Goal: Task Accomplishment & Management: Manage account settings

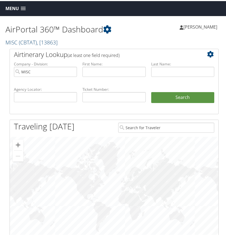
click at [39, 42] on span ", [ 13863 ]" at bounding box center [47, 41] width 21 height 7
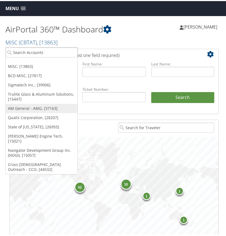
click at [23, 108] on link "AM General - AMG, [37163]" at bounding box center [42, 107] width 72 height 9
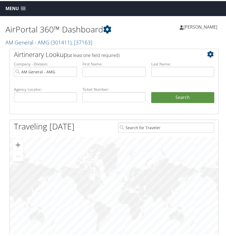
click at [25, 8] on span at bounding box center [23, 8] width 5 height 4
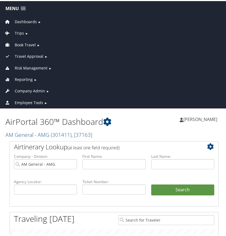
click at [34, 88] on span "Company Admin" at bounding box center [30, 90] width 30 height 6
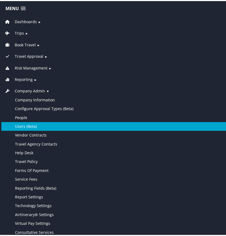
click at [32, 124] on link "Users (Beta)" at bounding box center [114, 125] width 226 height 9
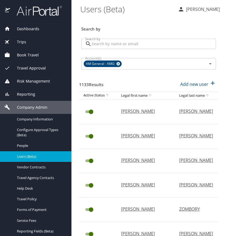
click at [105, 44] on input "Search by" at bounding box center [154, 44] width 125 height 10
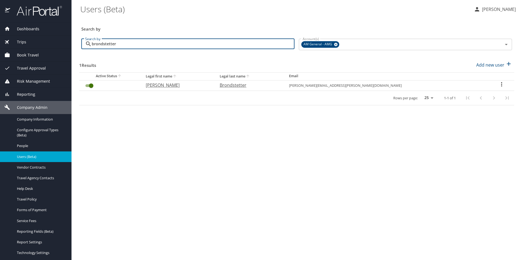
type input "brondstetter"
click at [228, 83] on icon "User Search Table" at bounding box center [501, 84] width 1 height 4
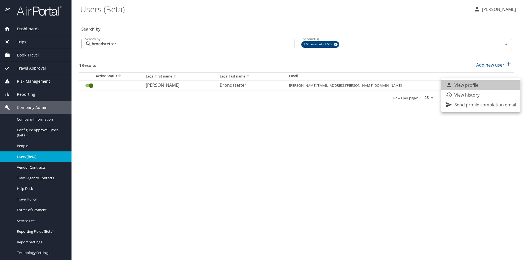
click at [228, 85] on div "View profile" at bounding box center [462, 85] width 33 height 7
select select "US"
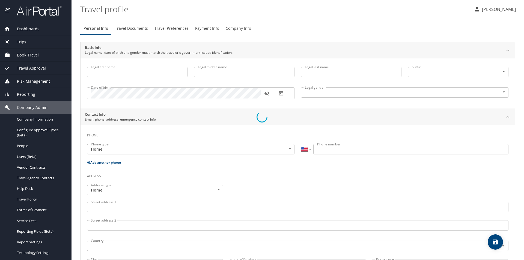
type input "Steve"
type input "Brondstetter"
type input "Undisclosed"
select select "US"
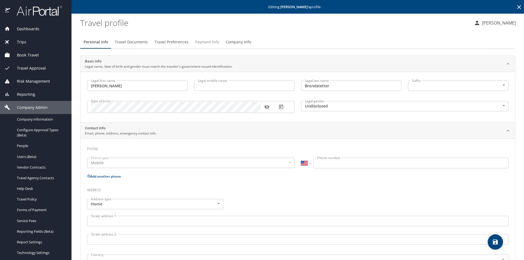
click at [212, 41] on span "Payment Info" at bounding box center [207, 42] width 24 height 7
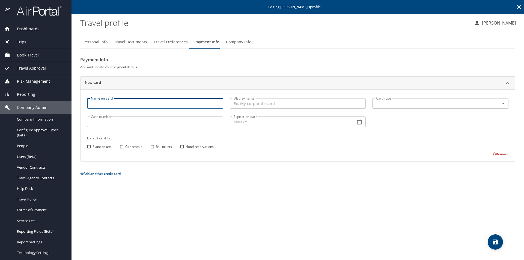
click at [134, 103] on input "Name on card" at bounding box center [155, 103] width 136 height 10
type input "steve brondstetter"
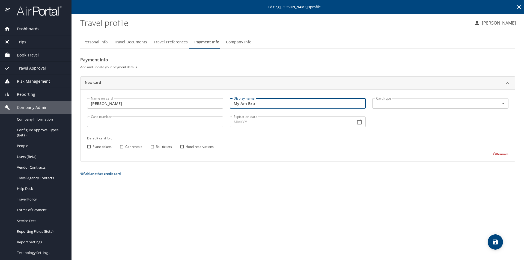
type input "My Am Exp"
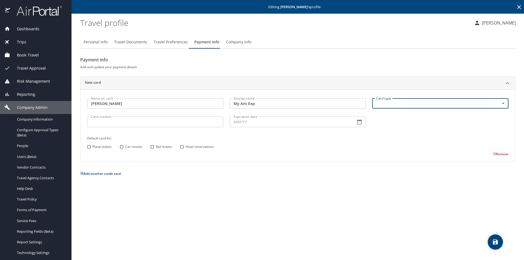
click at [228, 102] on body "Dashboards AirPortal 360™ Manager AirPortal 360™ Agent My Travel Dashboard Trip…" at bounding box center [262, 130] width 524 height 260
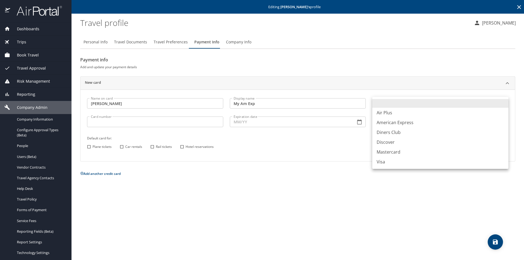
click at [228, 123] on li "American Express" at bounding box center [440, 123] width 136 height 10
type input "AX"
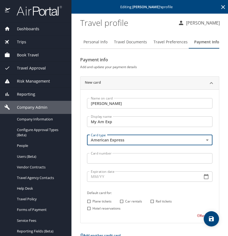
click at [96, 158] on input "Card number" at bounding box center [150, 158] width 126 height 10
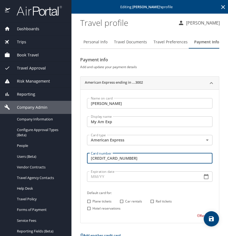
type input "379425687463002"
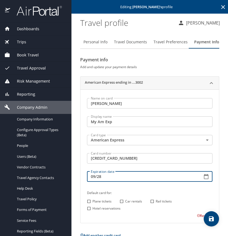
type input "09/28"
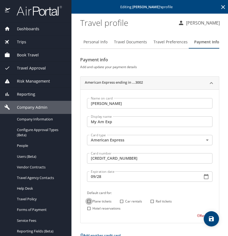
drag, startPoint x: 90, startPoint y: 201, endPoint x: 96, endPoint y: 212, distance: 12.1
click at [90, 201] on input "Plane tickets" at bounding box center [88, 201] width 7 height 7
checkbox input "true"
click at [89, 209] on input "Hotel reservations" at bounding box center [88, 208] width 7 height 7
checkbox input "true"
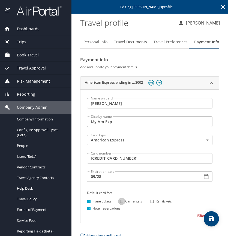
click at [122, 202] on input "Car rentals" at bounding box center [121, 201] width 7 height 7
checkbox input "true"
click at [211, 217] on icon "save" at bounding box center [211, 219] width 5 height 5
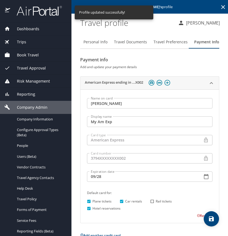
click at [29, 25] on div "Dashboards" at bounding box center [36, 28] width 72 height 13
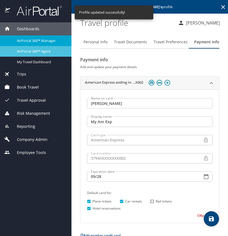
drag, startPoint x: 28, startPoint y: 51, endPoint x: 39, endPoint y: 32, distance: 21.6
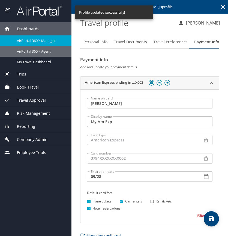
click at [29, 51] on span "AirPortal 360™ Agent" at bounding box center [41, 51] width 48 height 5
